Goal: Task Accomplishment & Management: Use online tool/utility

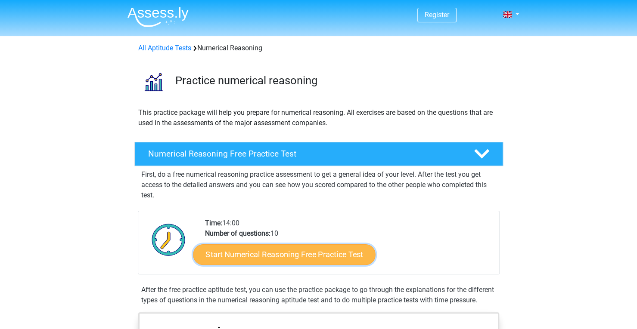
click at [263, 260] on link "Start Numerical Reasoning Free Practice Test" at bounding box center [284, 254] width 182 height 21
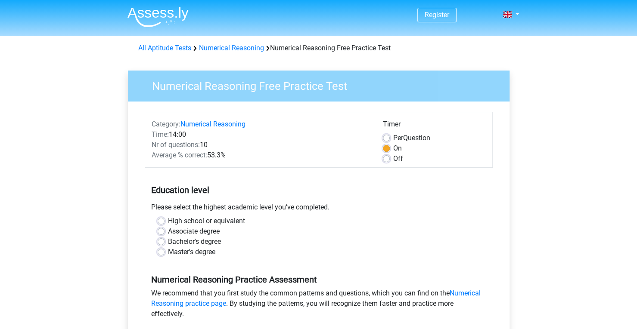
click at [168, 242] on label "Bachelor's degree" at bounding box center [194, 242] width 53 height 10
click at [161, 242] on input "Bachelor's degree" at bounding box center [161, 241] width 7 height 9
radio input "true"
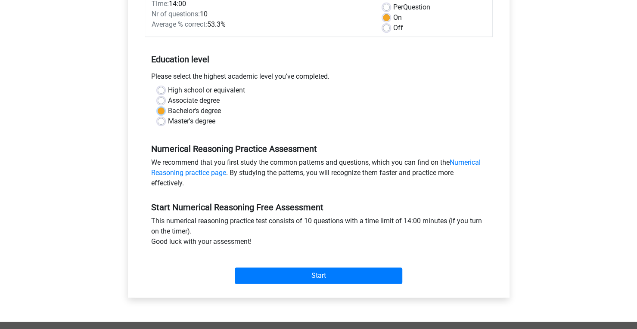
scroll to position [163, 0]
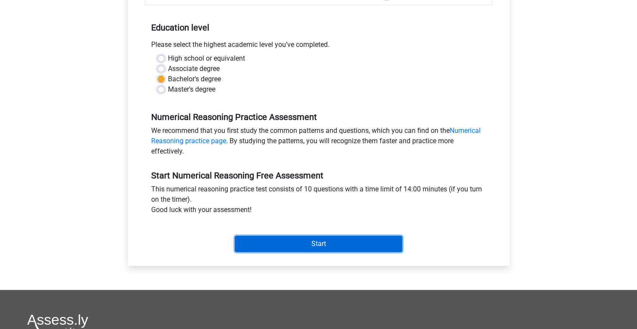
click at [299, 241] on input "Start" at bounding box center [318, 244] width 167 height 16
click at [275, 241] on input "Start" at bounding box center [318, 244] width 167 height 16
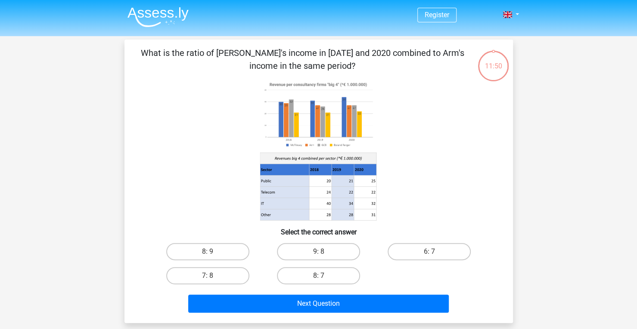
click at [323, 276] on input "8: 7" at bounding box center [321, 279] width 6 height 6
radio input "true"
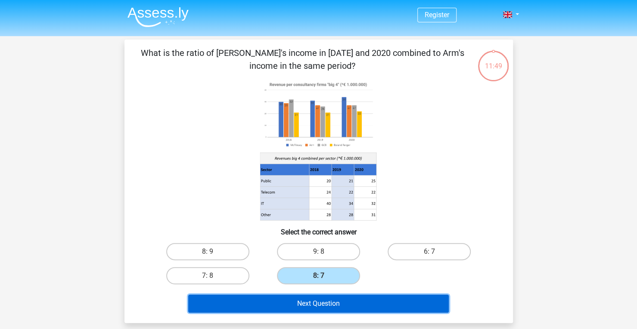
click at [319, 303] on button "Next Question" at bounding box center [318, 304] width 260 height 18
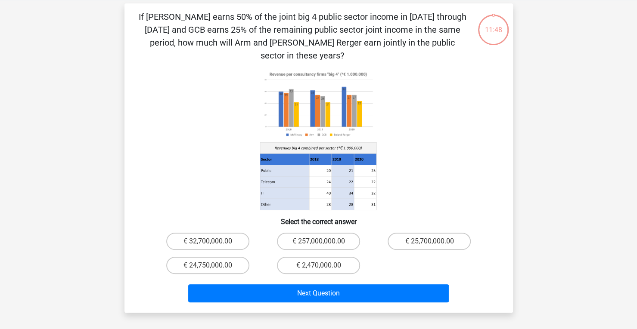
scroll to position [40, 0]
